Goal: Transaction & Acquisition: Purchase product/service

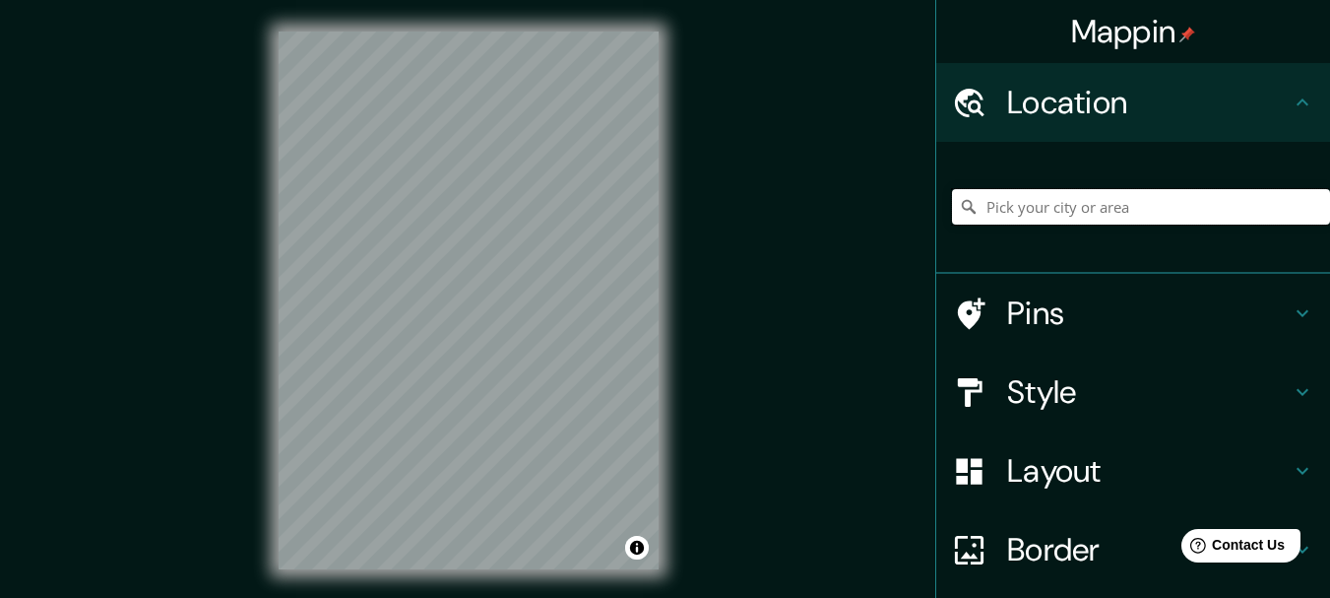
click at [1190, 203] on input "Pick your city or area" at bounding box center [1141, 206] width 378 height 35
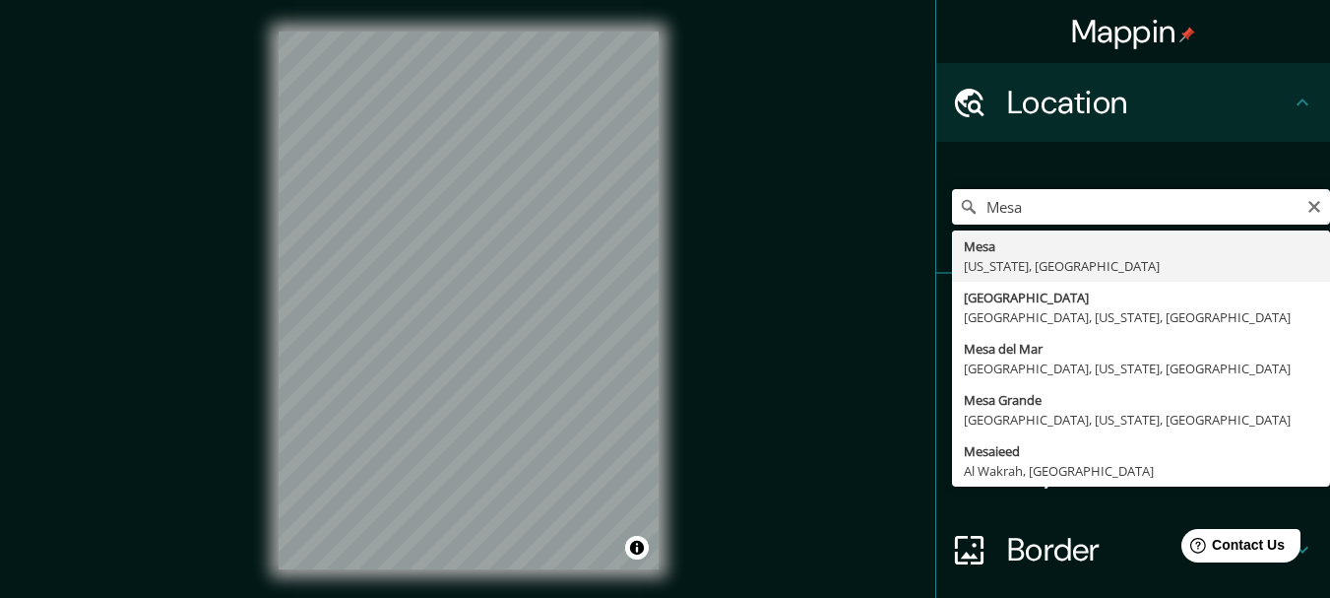
type input "Mesa, Arizona, United States"
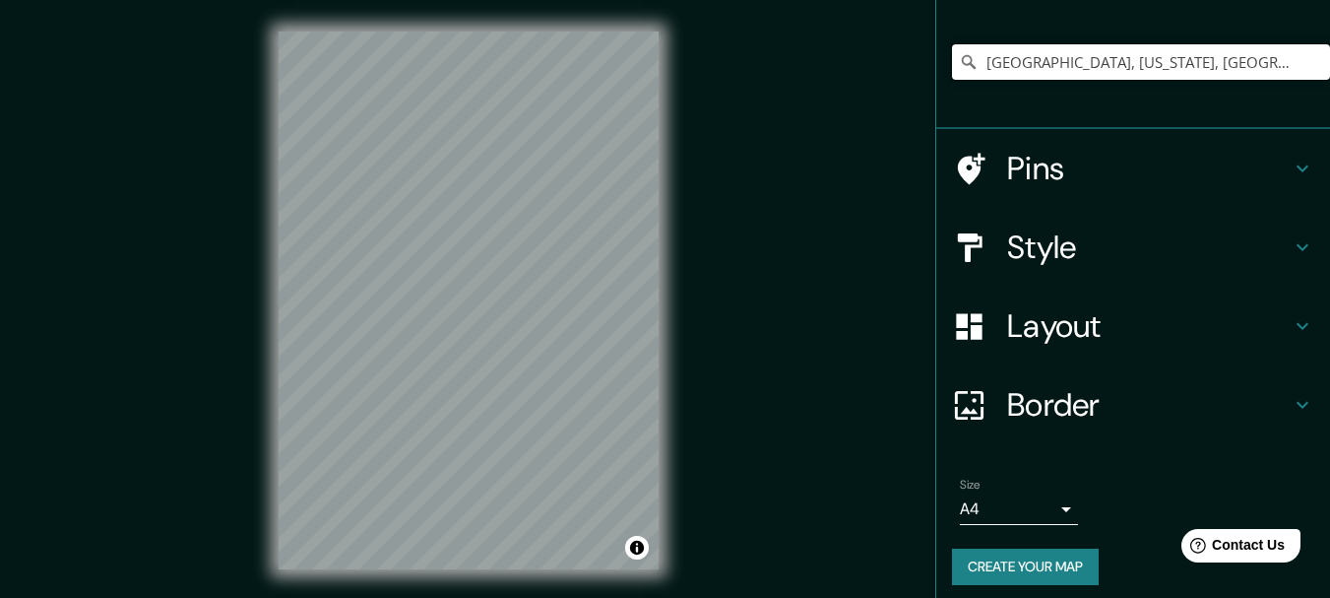
scroll to position [156, 0]
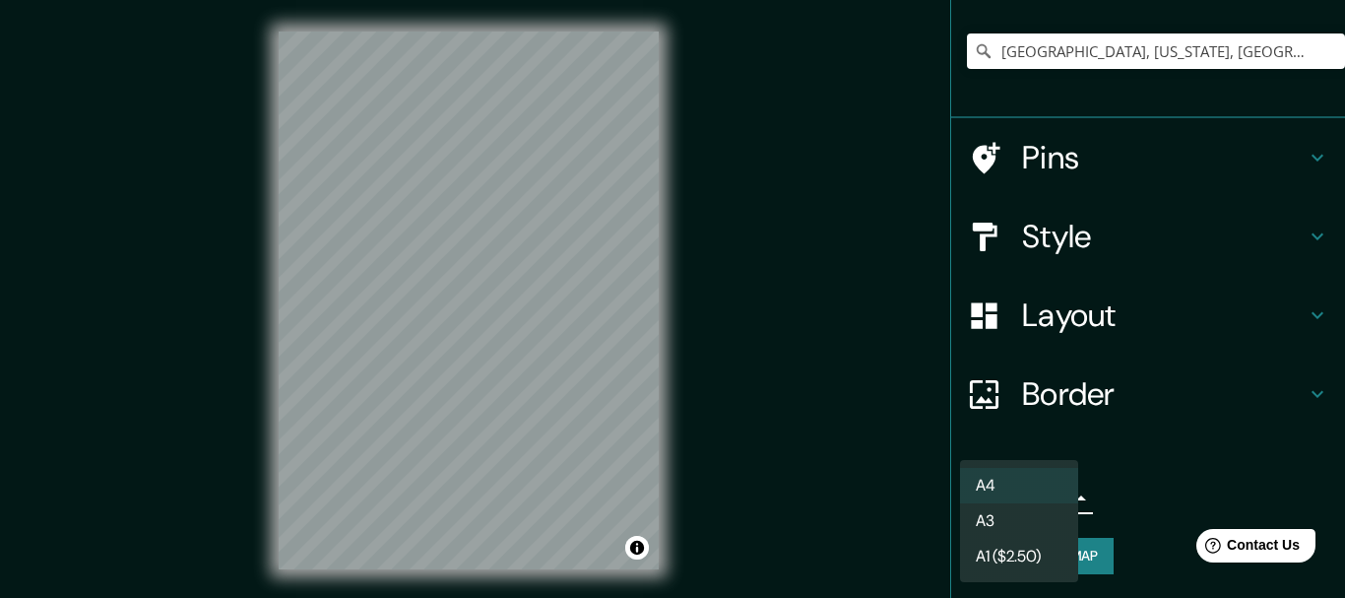
click at [1054, 502] on body "Mappin Location Mesa, Arizona, United States Pins Style Layout Border Choose a …" at bounding box center [672, 299] width 1345 height 598
click at [1054, 502] on li "A4" at bounding box center [1019, 485] width 118 height 35
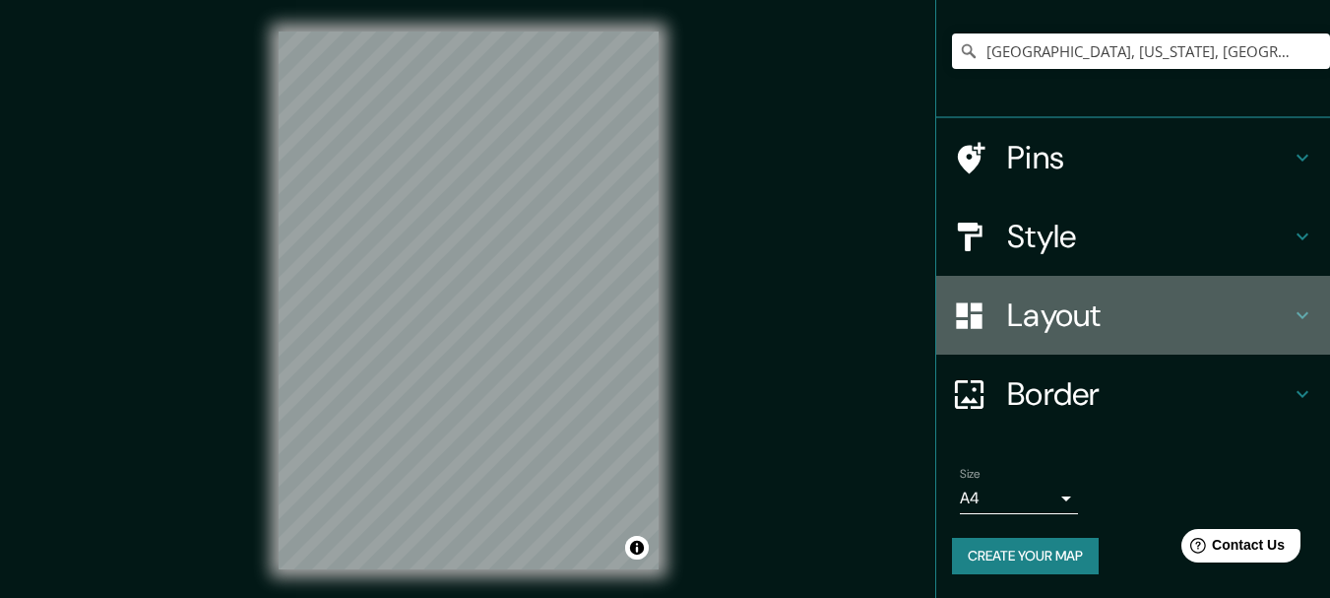
click at [1291, 311] on icon at bounding box center [1303, 315] width 24 height 24
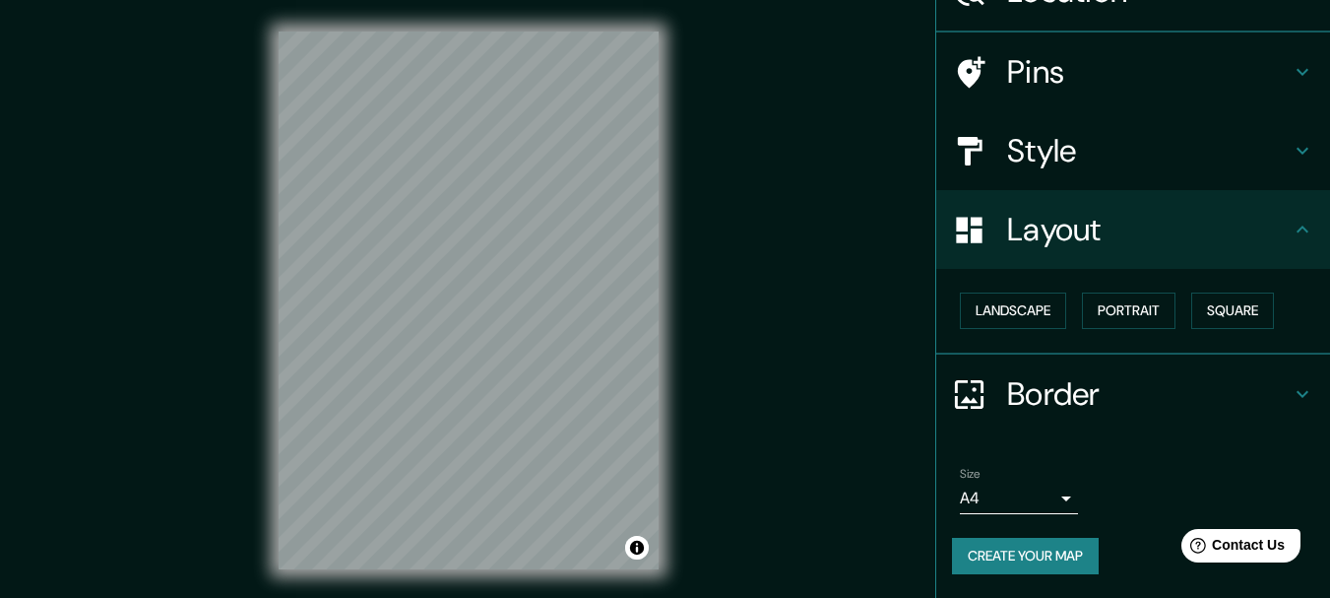
scroll to position [110, 0]
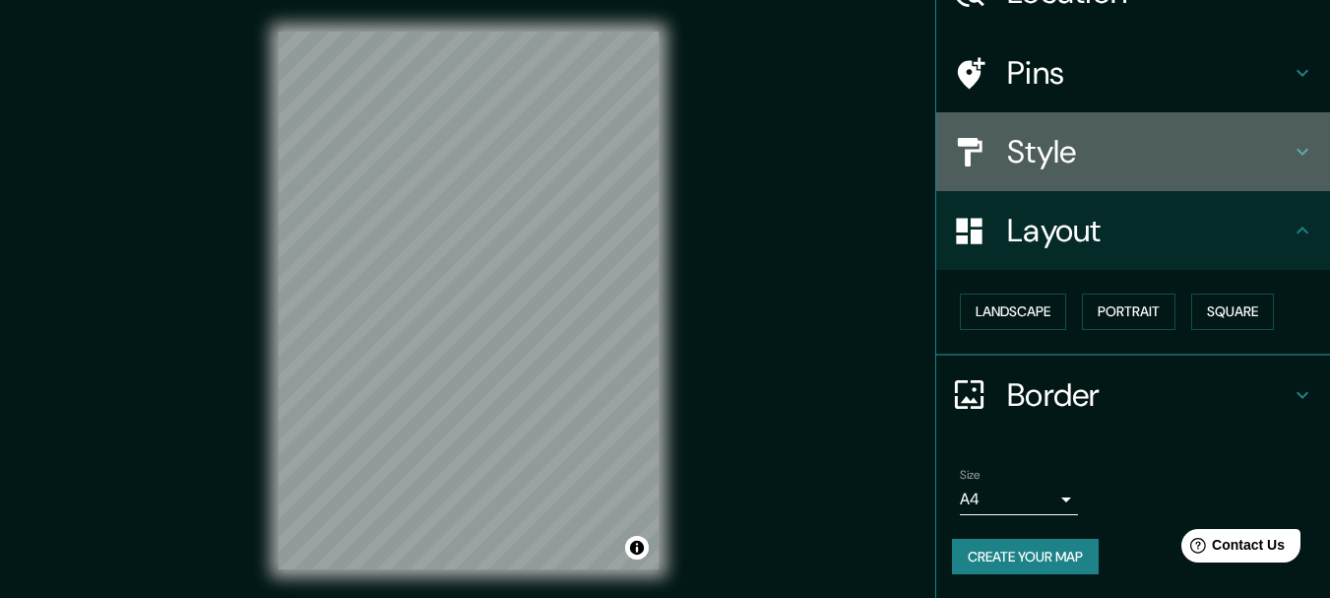
click at [1297, 151] on icon at bounding box center [1303, 152] width 12 height 7
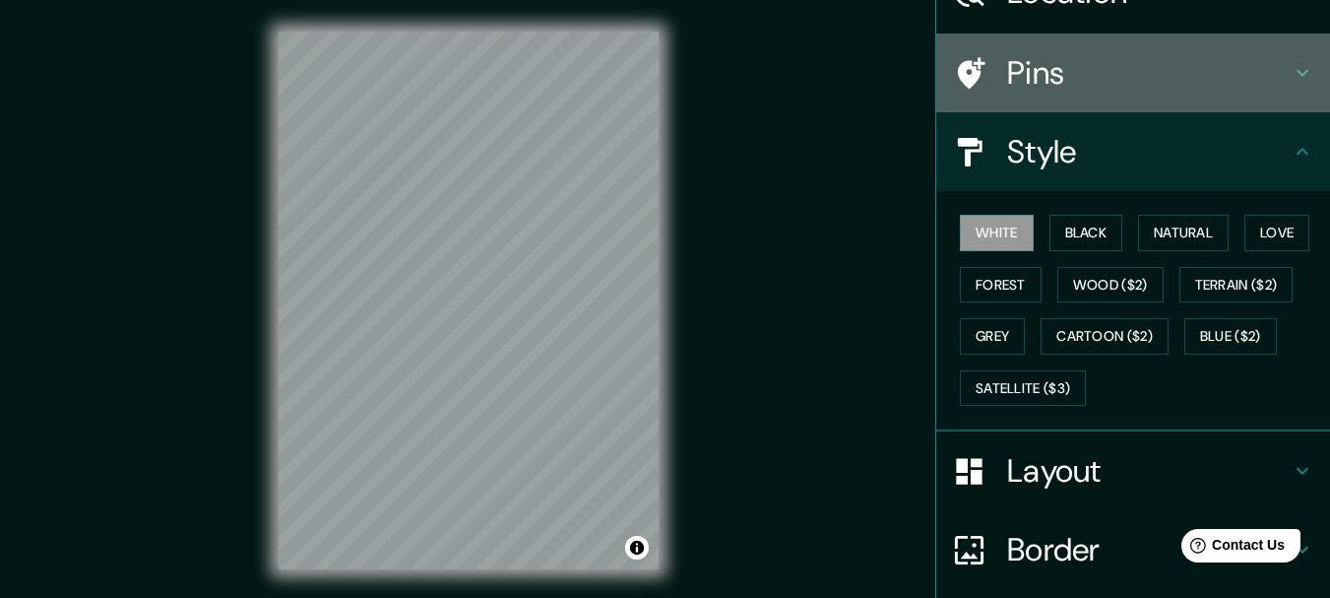
click at [1291, 71] on icon at bounding box center [1303, 73] width 24 height 24
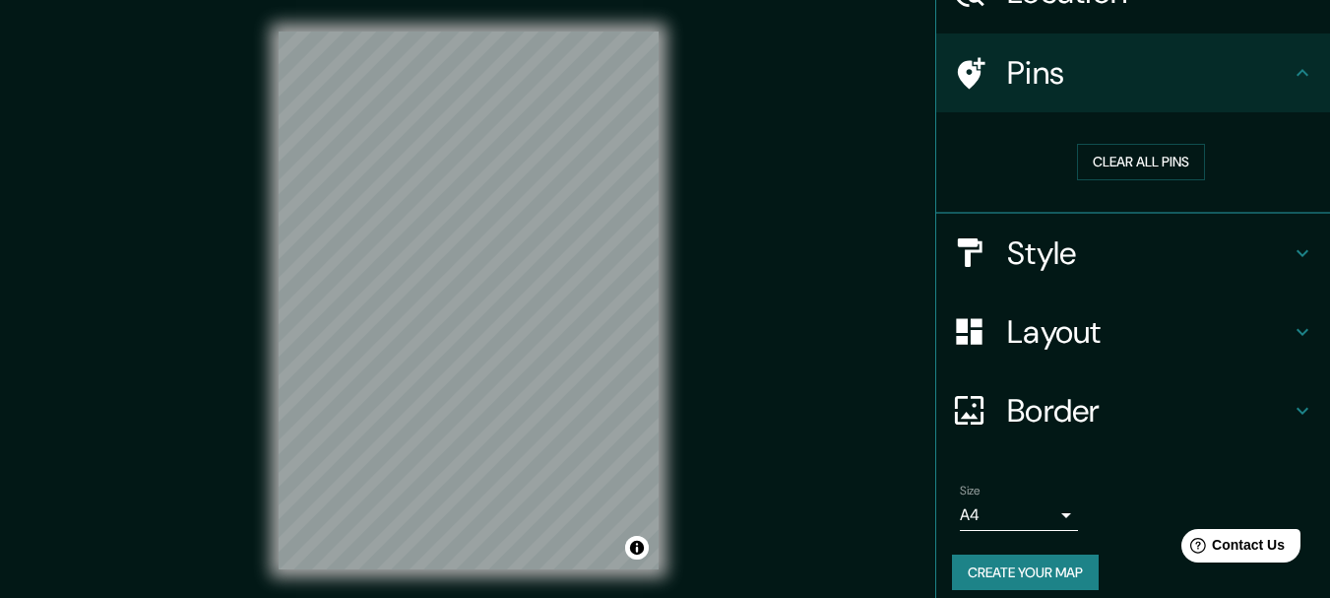
click at [1297, 69] on icon at bounding box center [1303, 72] width 12 height 7
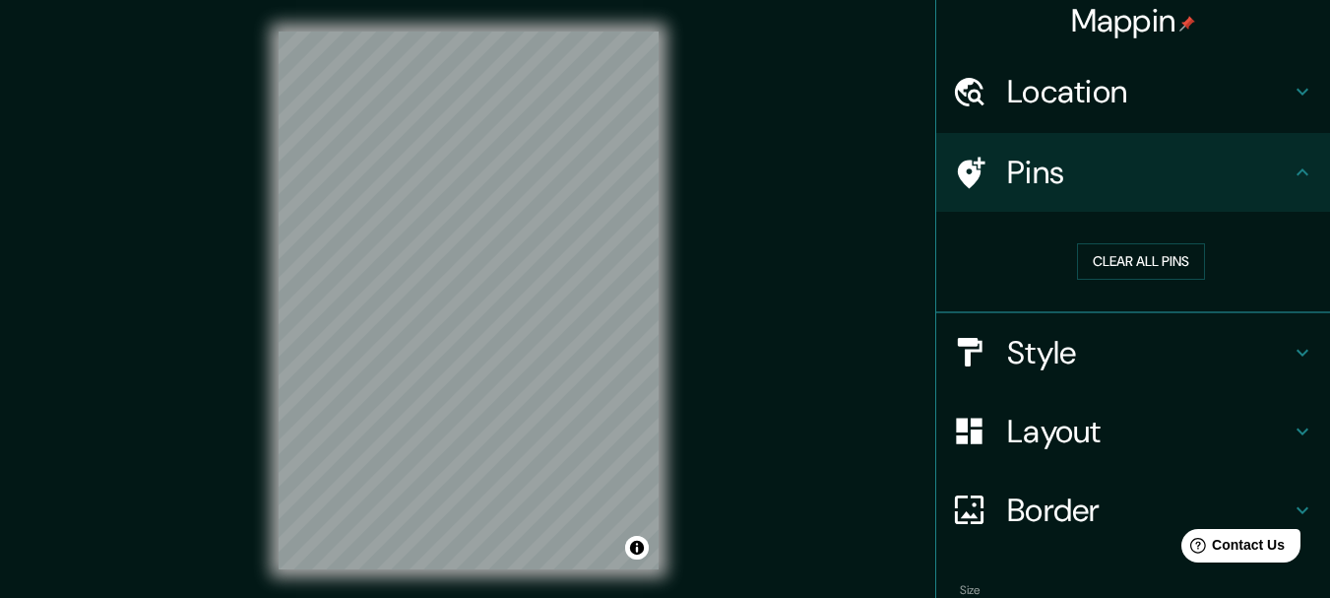
scroll to position [0, 0]
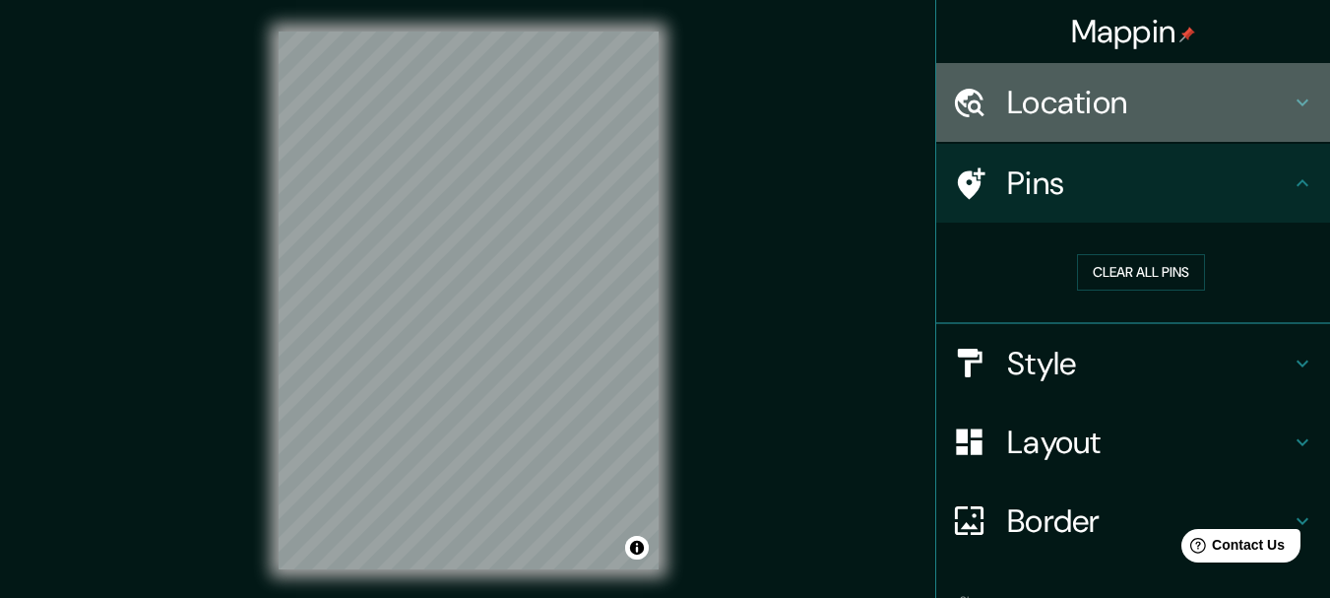
click at [1291, 99] on icon at bounding box center [1303, 103] width 24 height 24
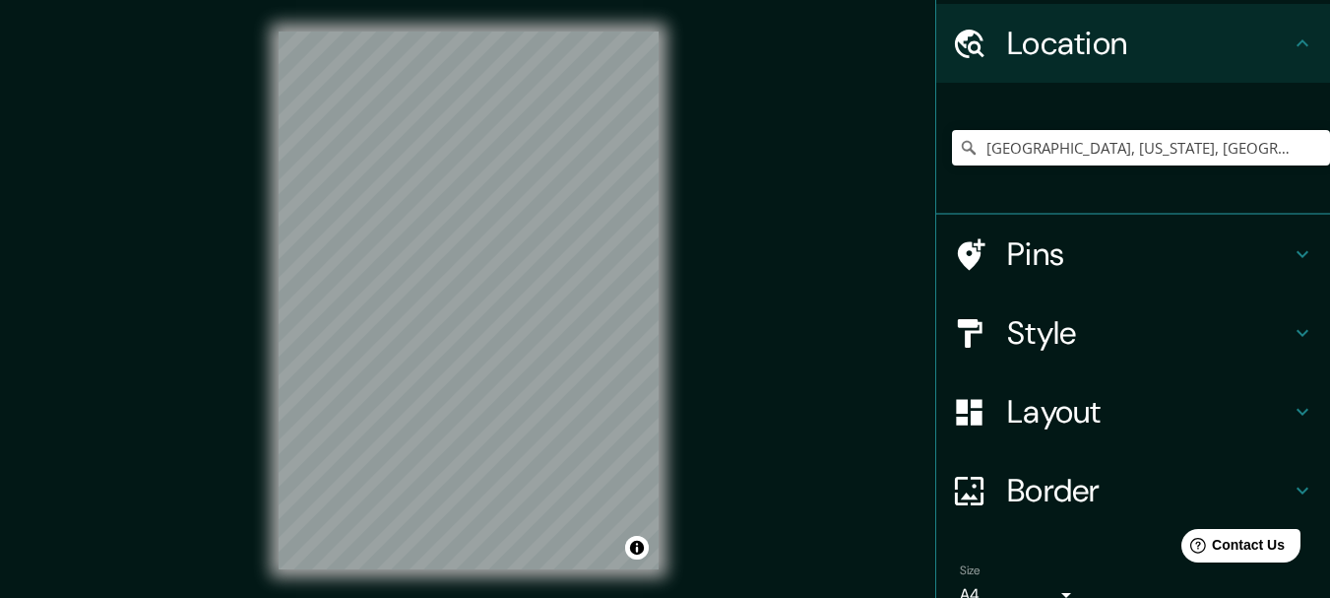
scroll to position [156, 0]
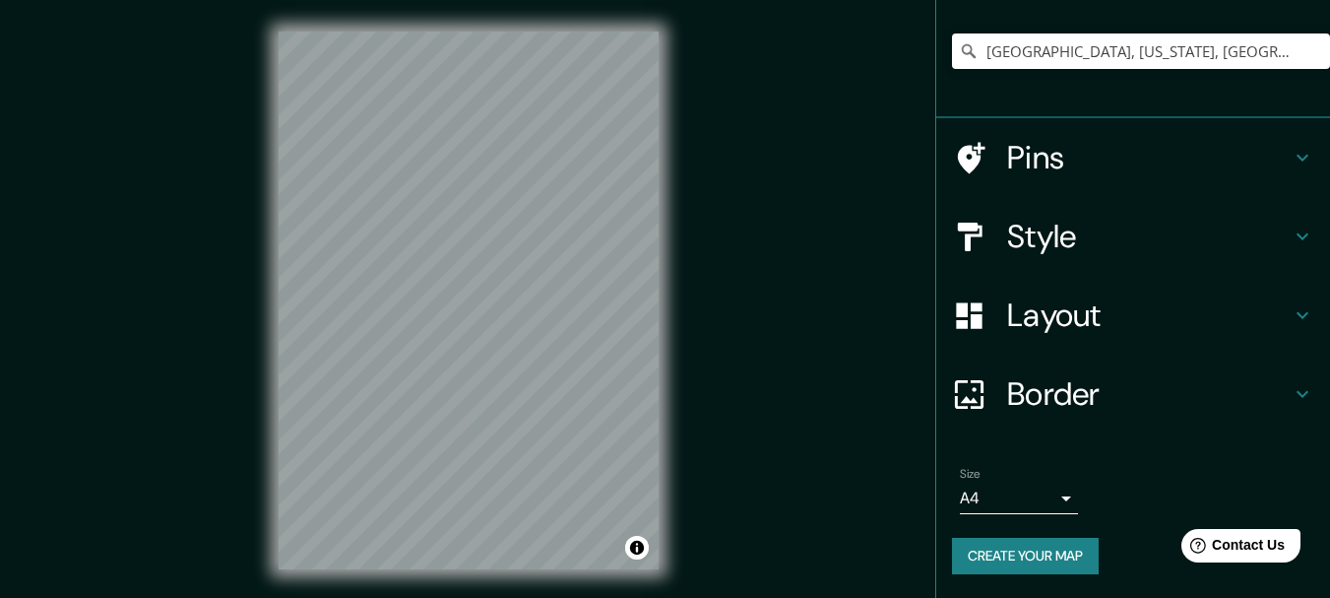
click at [1012, 548] on button "Create your map" at bounding box center [1025, 556] width 147 height 36
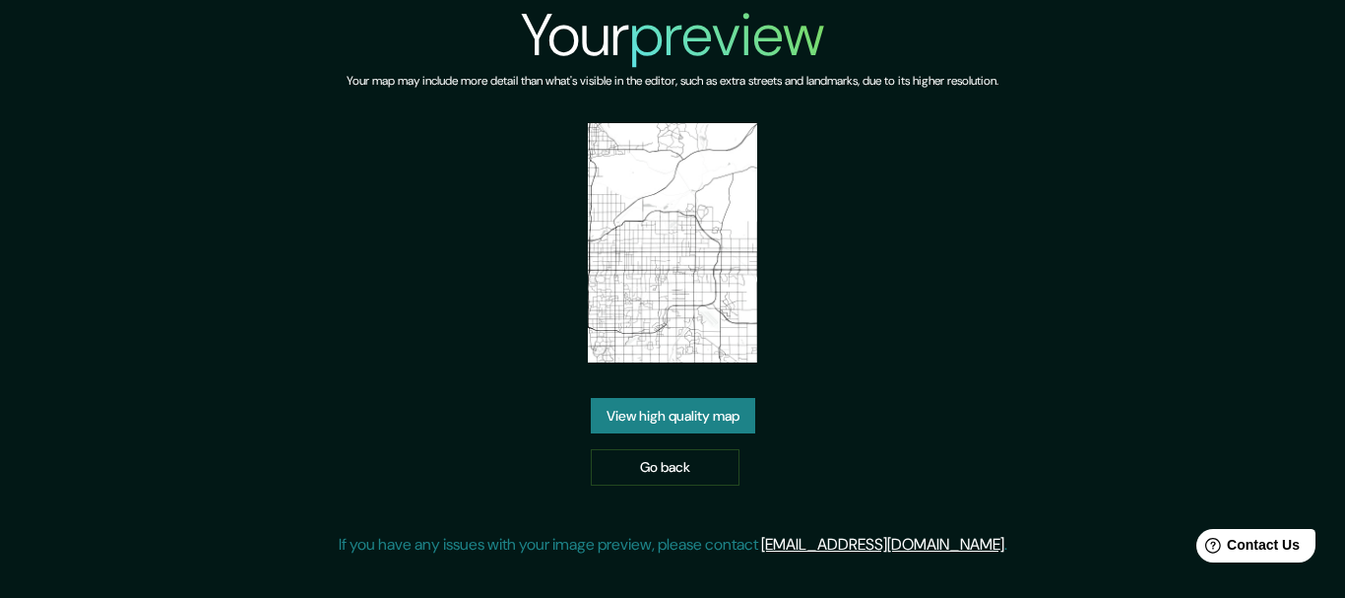
click at [664, 422] on link "View high quality map" at bounding box center [673, 416] width 164 height 36
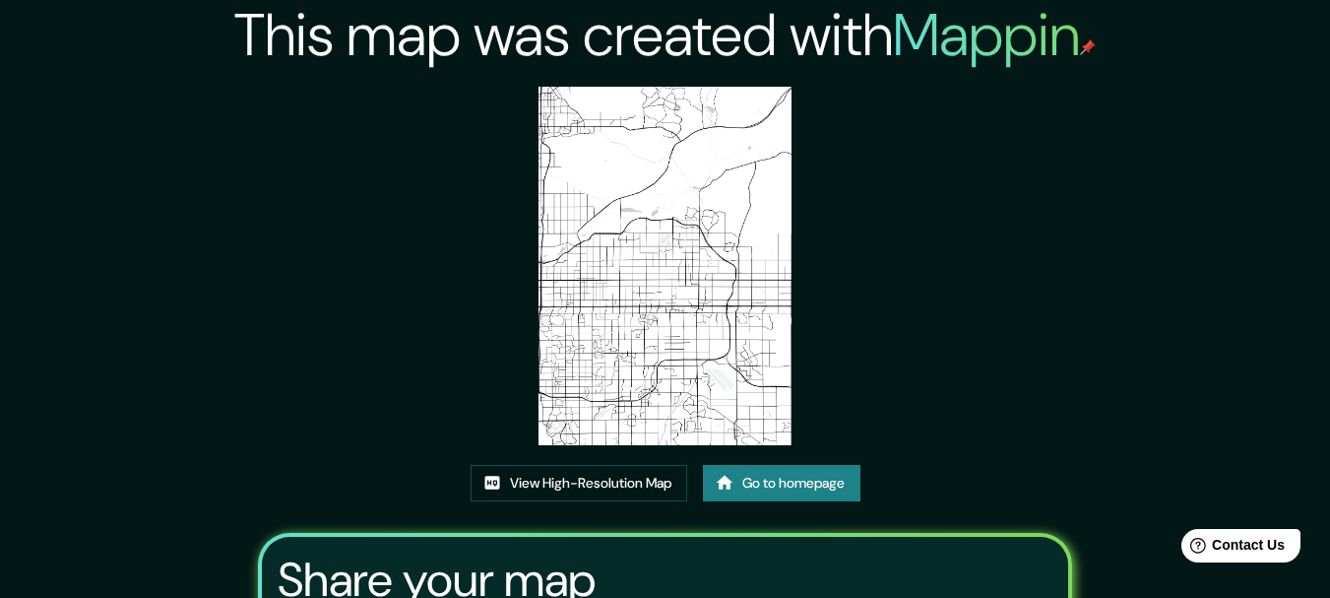
click at [643, 294] on img at bounding box center [665, 266] width 253 height 358
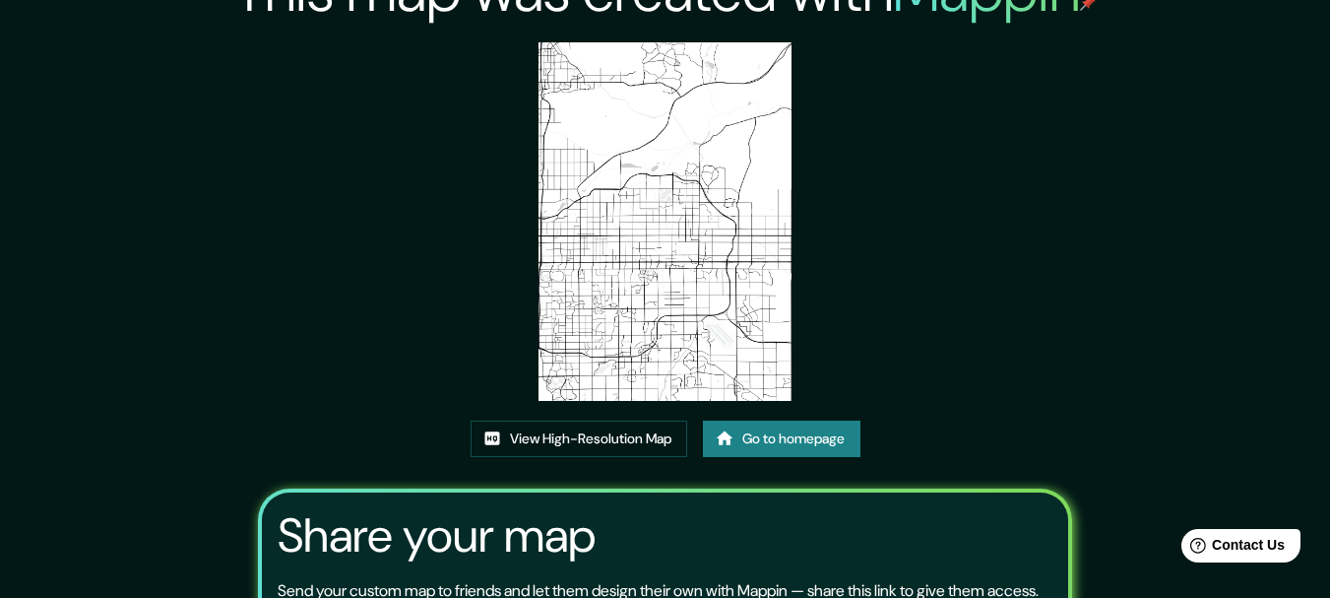
scroll to position [5, 0]
